Goal: Task Accomplishment & Management: Manage account settings

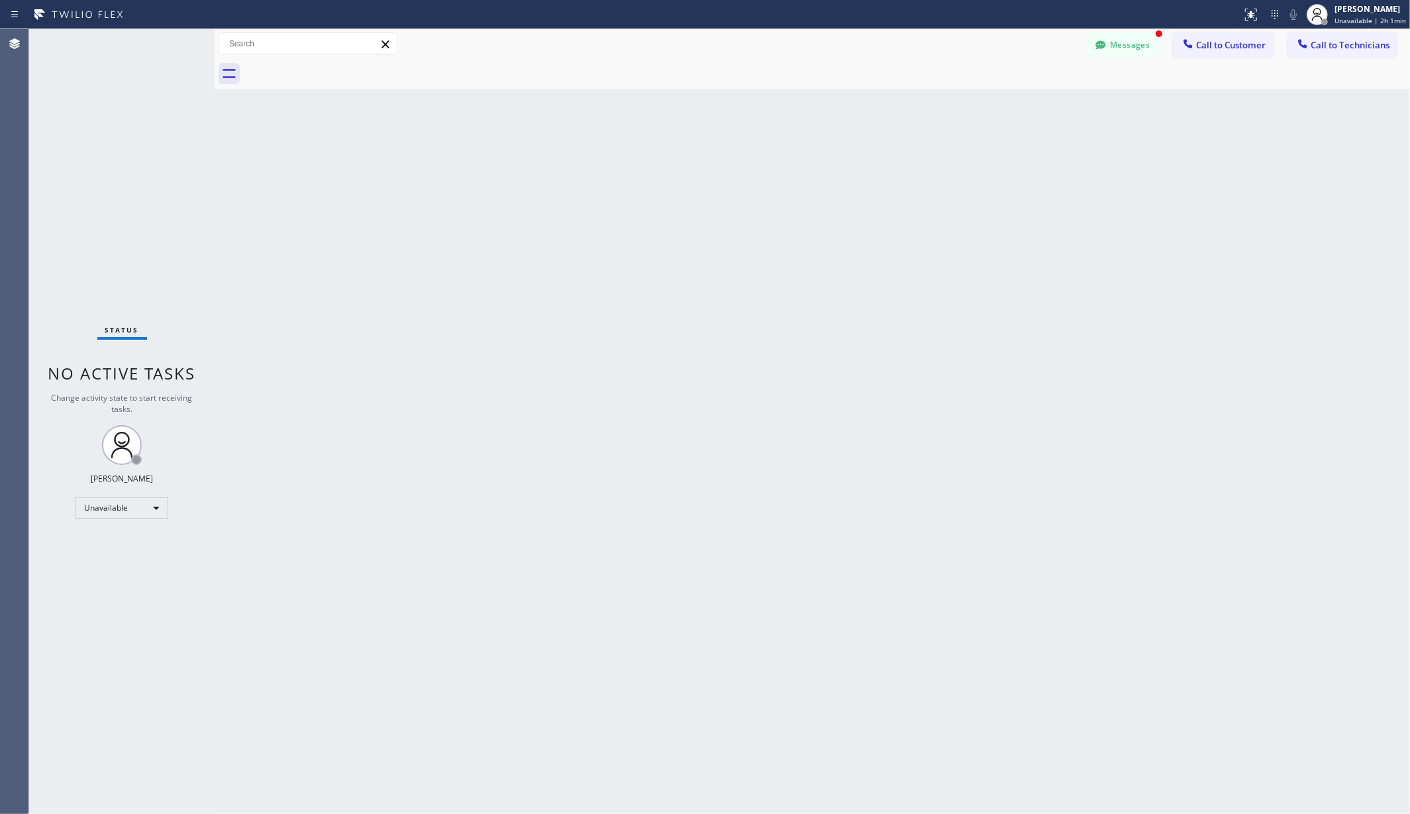
click at [619, 283] on div "Back to Dashboard Change Sender ID Customers Technicians AA [PERSON_NAME] [DATE…" at bounding box center [813, 421] width 1196 height 785
click at [1367, 9] on div "[PERSON_NAME]" at bounding box center [1371, 8] width 72 height 11
click at [416, 430] on div "Back to Dashboard Change Sender ID Customers Technicians AA [PERSON_NAME] [DATE…" at bounding box center [813, 421] width 1196 height 785
click at [388, 176] on div "Back to Dashboard Change Sender ID Customers Technicians AA [PERSON_NAME] [DATE…" at bounding box center [813, 421] width 1196 height 785
click at [292, 305] on div "Back to Dashboard Change Sender ID Customers Technicians AA [PERSON_NAME] [DATE…" at bounding box center [813, 421] width 1196 height 785
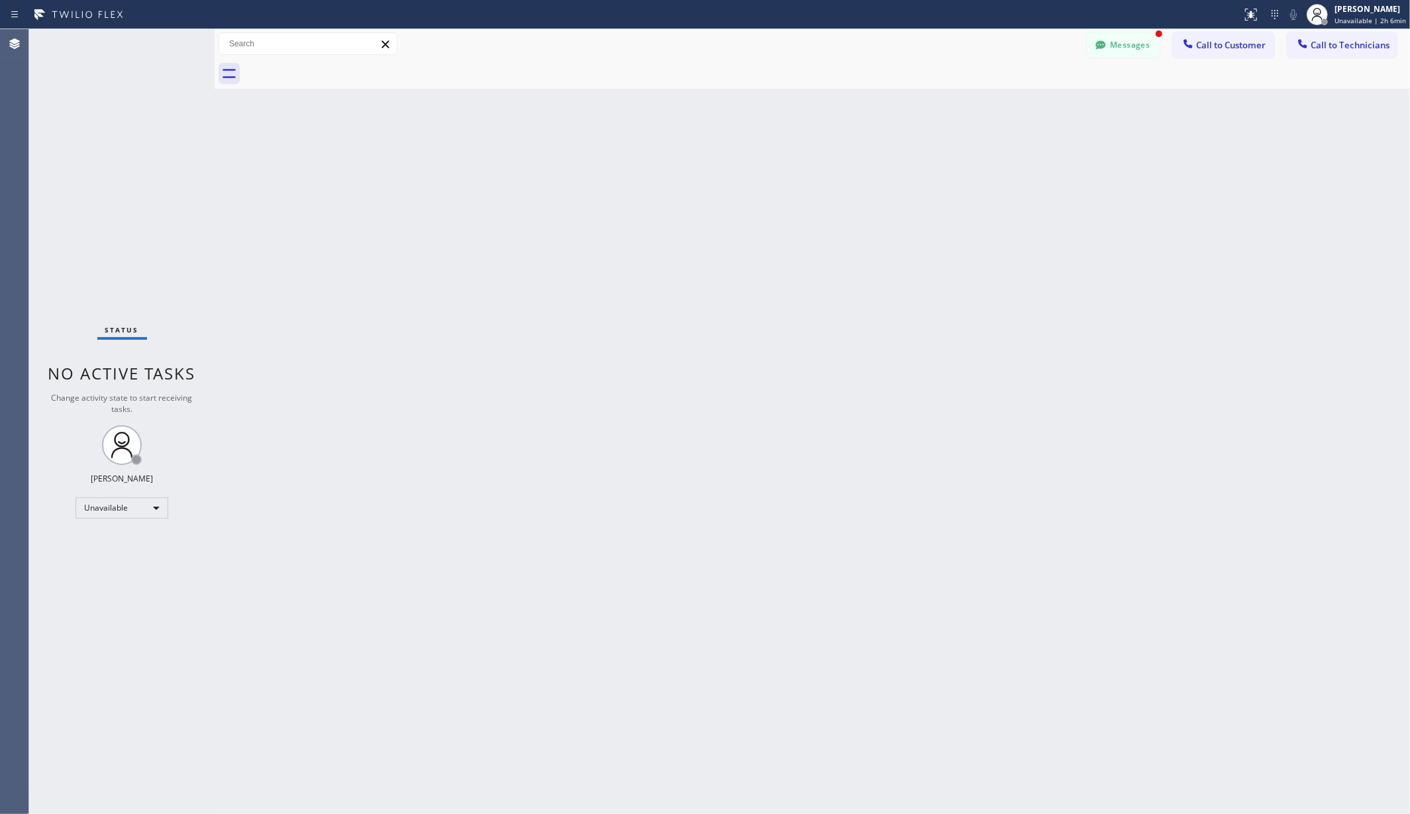
click at [276, 224] on div "Back to Dashboard Change Sender ID Customers Technicians AA [PERSON_NAME] [DATE…" at bounding box center [813, 421] width 1196 height 785
click at [1367, 26] on div "[PERSON_NAME] Unavailable | 2h 6min" at bounding box center [1356, 14] width 107 height 29
click at [1005, 278] on div "Back to Dashboard Change Sender ID Customers Technicians AA [PERSON_NAME] [DATE…" at bounding box center [813, 421] width 1196 height 785
drag, startPoint x: 271, startPoint y: 287, endPoint x: 277, endPoint y: 282, distance: 7.6
click at [271, 287] on div "Back to Dashboard Change Sender ID Customers Technicians AA [PERSON_NAME] [DATE…" at bounding box center [813, 421] width 1196 height 785
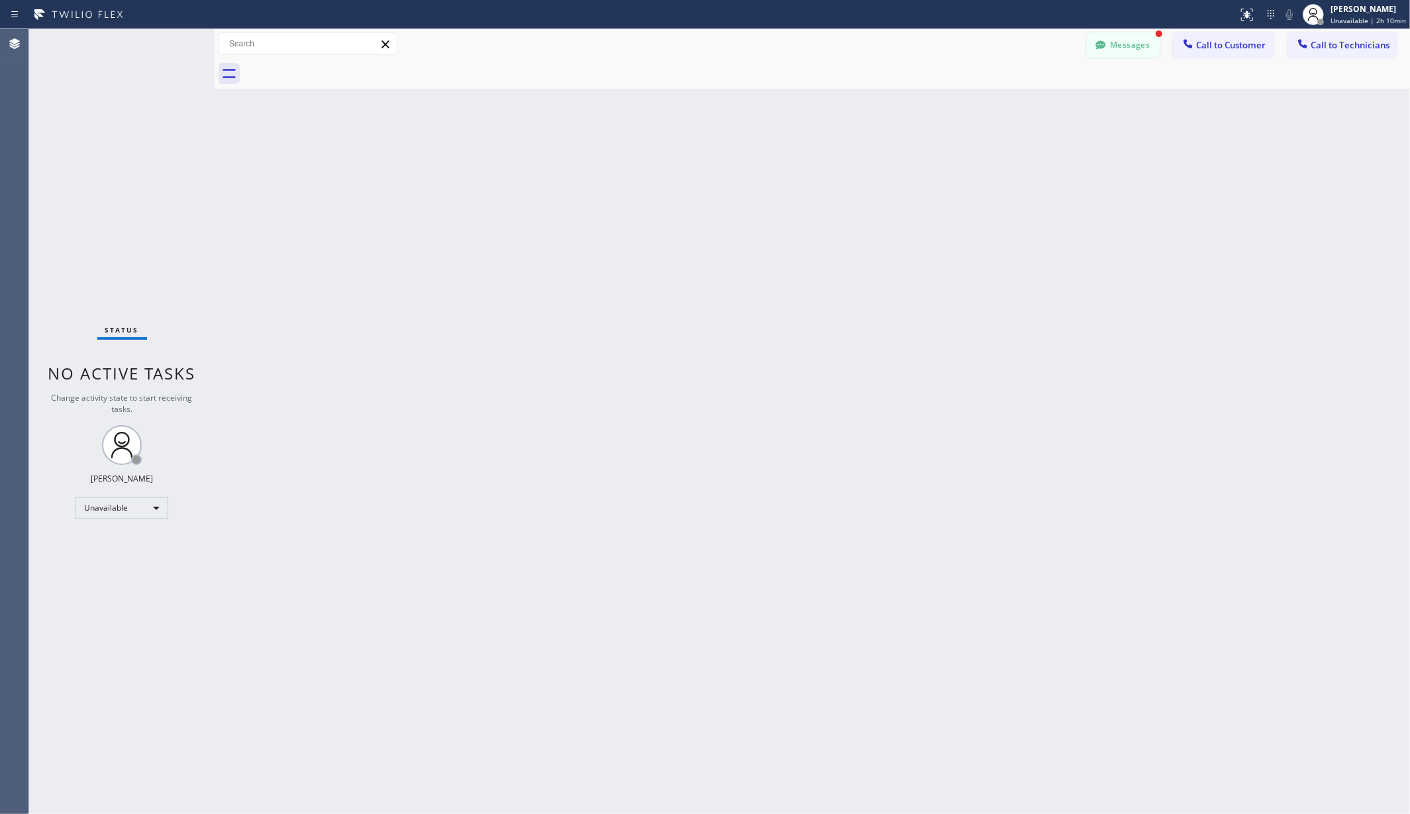
click at [1119, 38] on button "Messages" at bounding box center [1123, 44] width 73 height 25
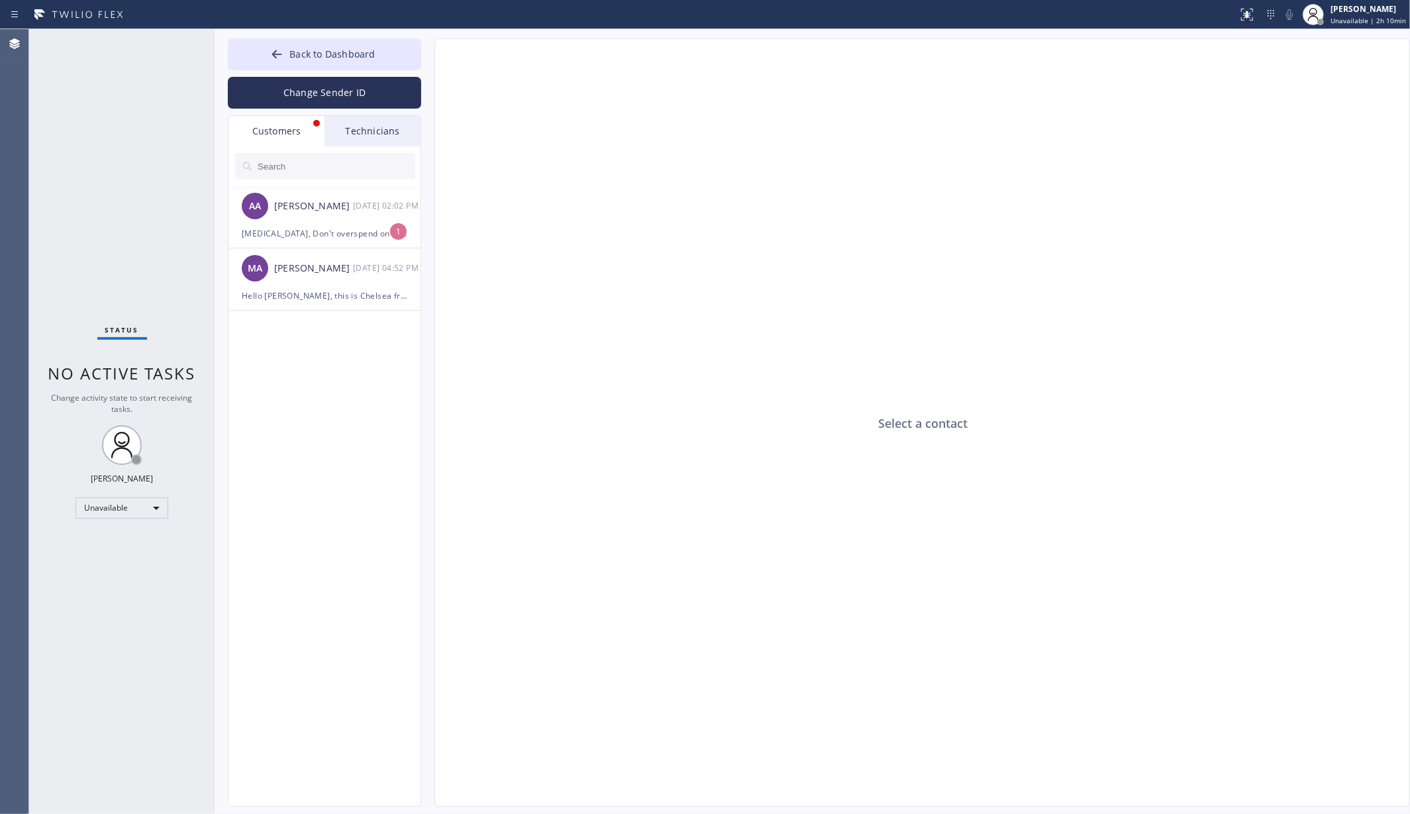
click at [272, 119] on div "Customers" at bounding box center [277, 131] width 96 height 30
click at [301, 54] on span "Back to Dashboard" at bounding box center [331, 54] width 85 height 13
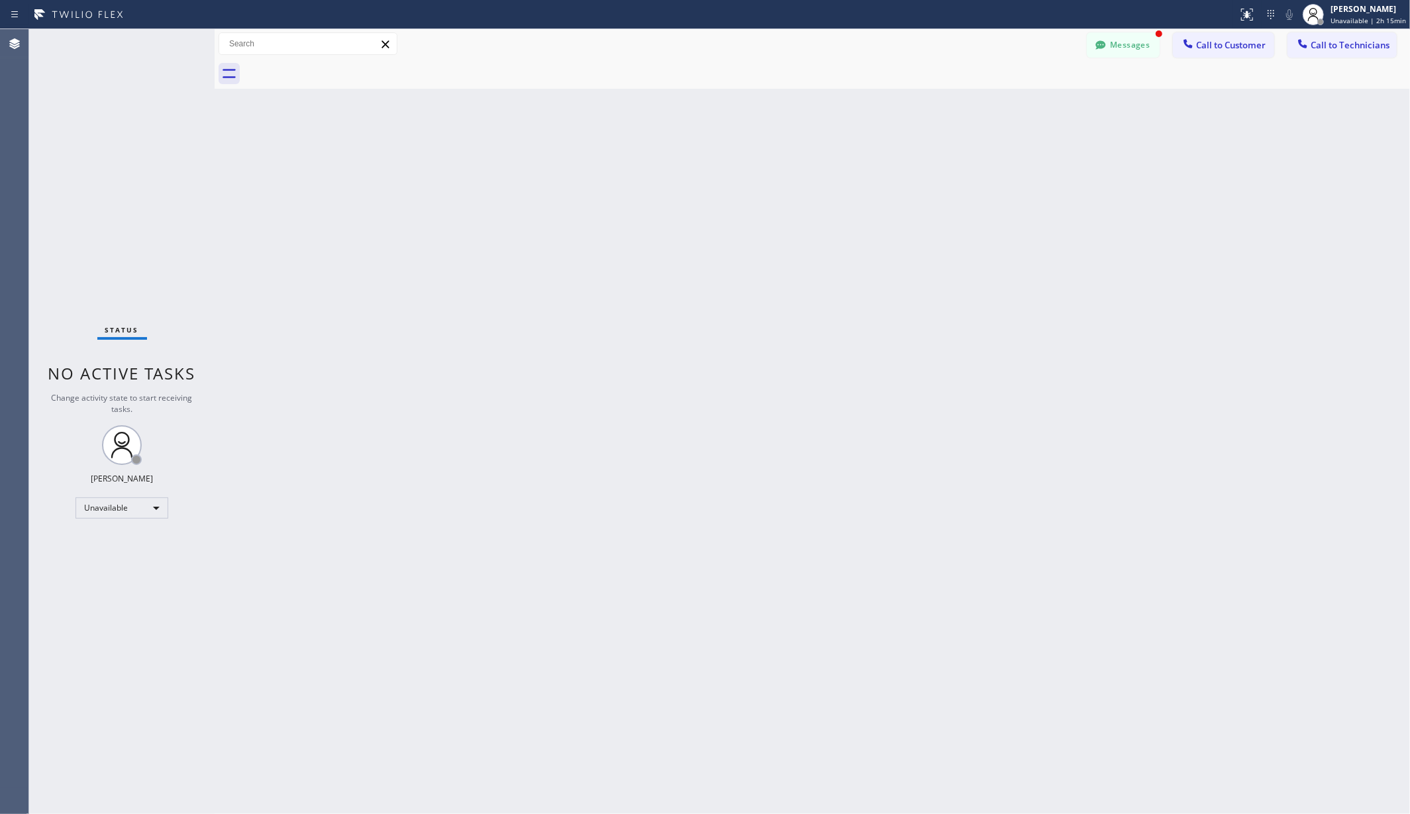
click at [310, 372] on div "Back to Dashboard Change Sender ID Customers Technicians AA [PERSON_NAME] [DATE…" at bounding box center [813, 421] width 1196 height 785
click at [1376, 30] on div "Messages Call to Customer Call to Technicians Outbound call Location Search loc…" at bounding box center [813, 44] width 1196 height 30
click at [1376, 26] on div "[PERSON_NAME] Unavailable | 2h 16min" at bounding box center [1354, 14] width 111 height 29
click at [1339, 127] on button "Log out" at bounding box center [1344, 128] width 132 height 29
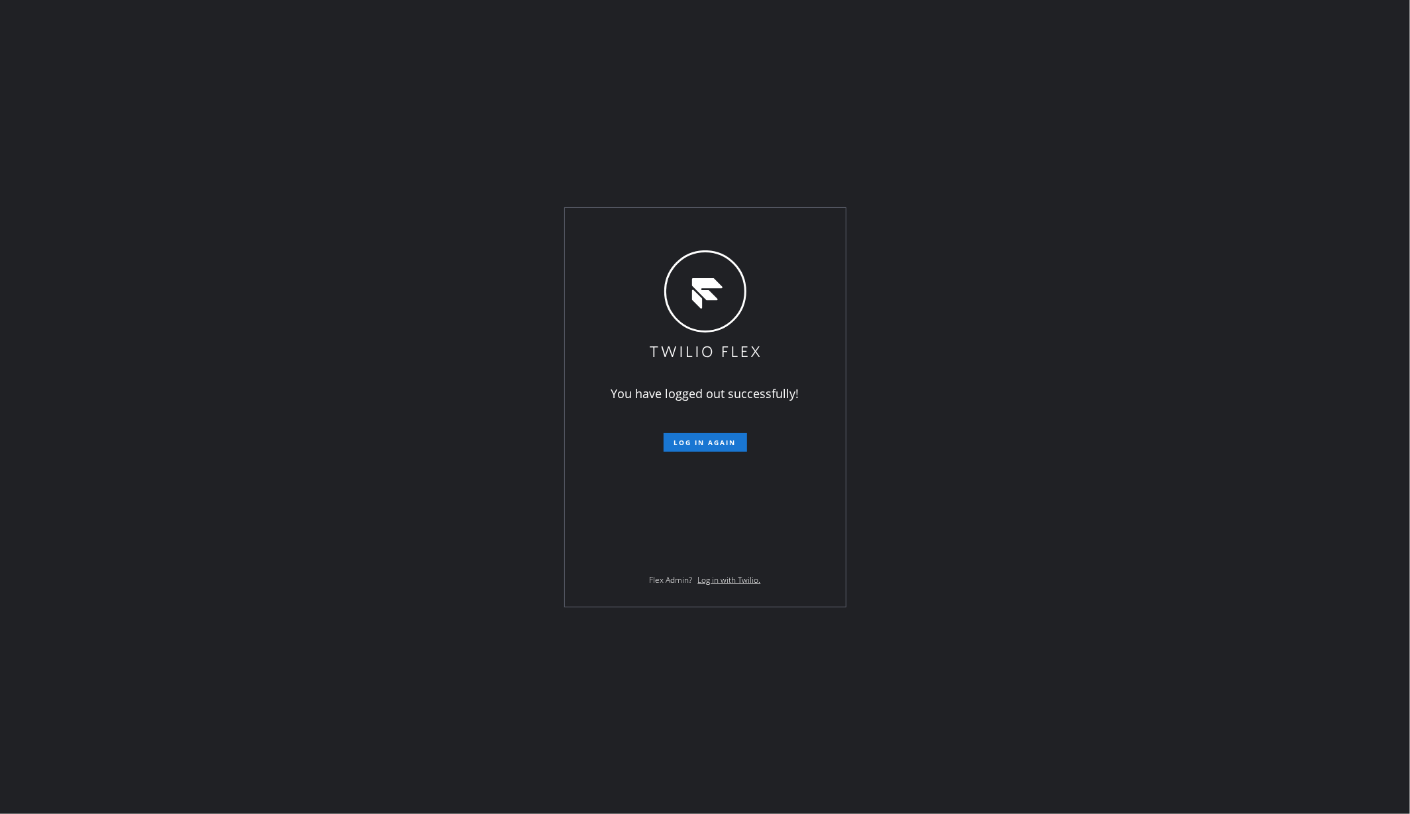
click at [323, 491] on div "You have logged out successfully! Log in again Flex Admin? Log in with Twilio." at bounding box center [705, 407] width 1410 height 814
